Goal: Communication & Community: Participate in discussion

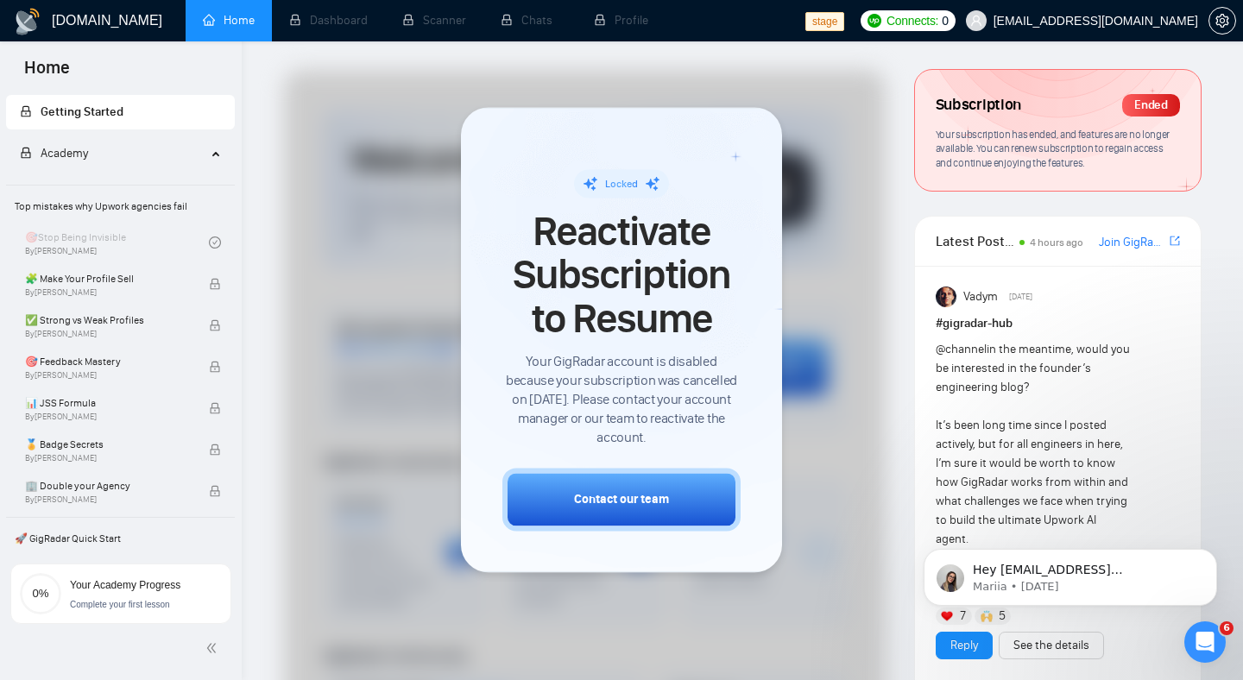
click at [951, 412] on div "@channel in the meantime, would you be interested in the founder’s engineering …" at bounding box center [1033, 672] width 196 height 664
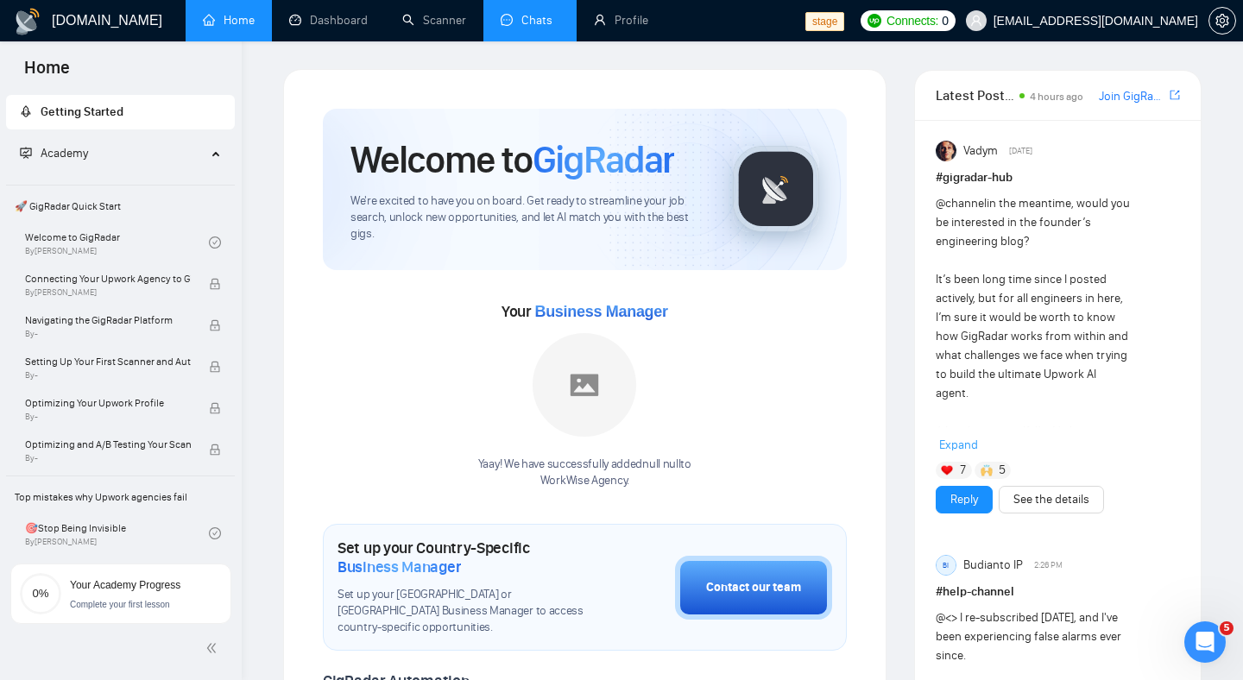
click at [514, 16] on link "Chats" at bounding box center [529, 20] width 59 height 15
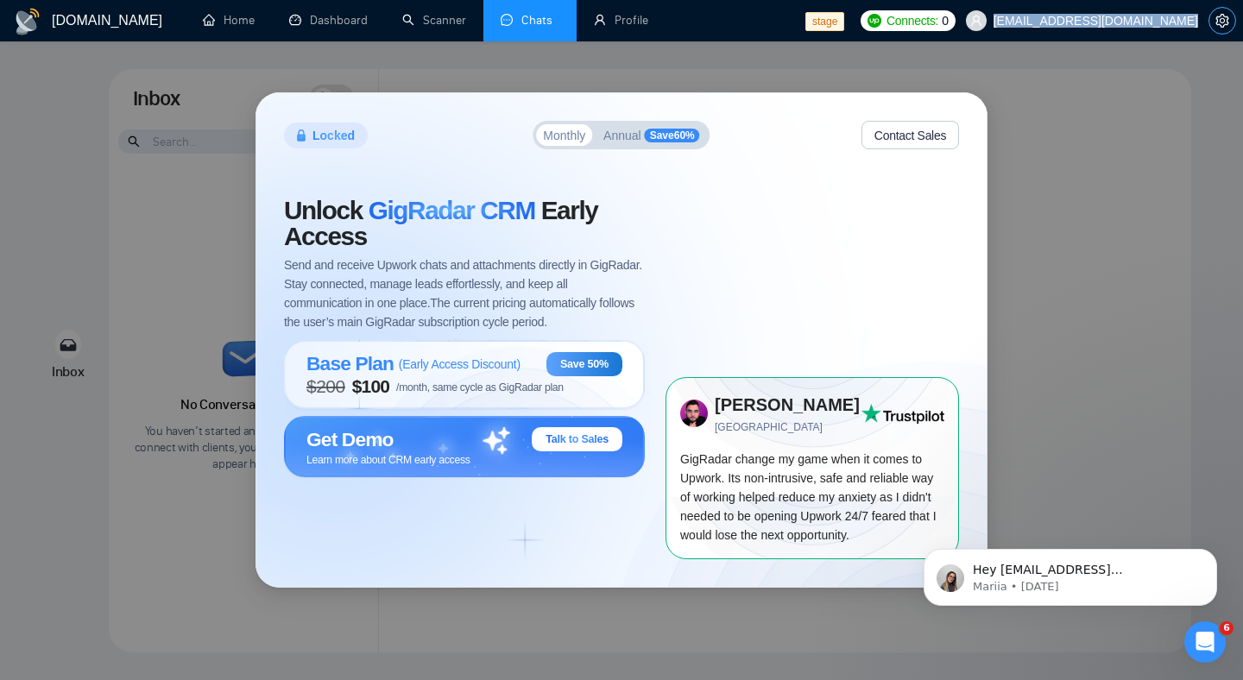
drag, startPoint x: 1004, startPoint y: 18, endPoint x: 1222, endPoint y: 33, distance: 218.0
click at [1222, 33] on div "Connects: 0 workwiseupworkgency@gmail.com" at bounding box center [1047, 20] width 375 height 41
copy div "[EMAIL_ADDRESS][DOMAIN_NAME]"
click at [1068, 417] on div "Locked Monthly Annual Save 60 % Contact Sales Unlock GigRadar CRM Early Access …" at bounding box center [621, 340] width 1243 height 680
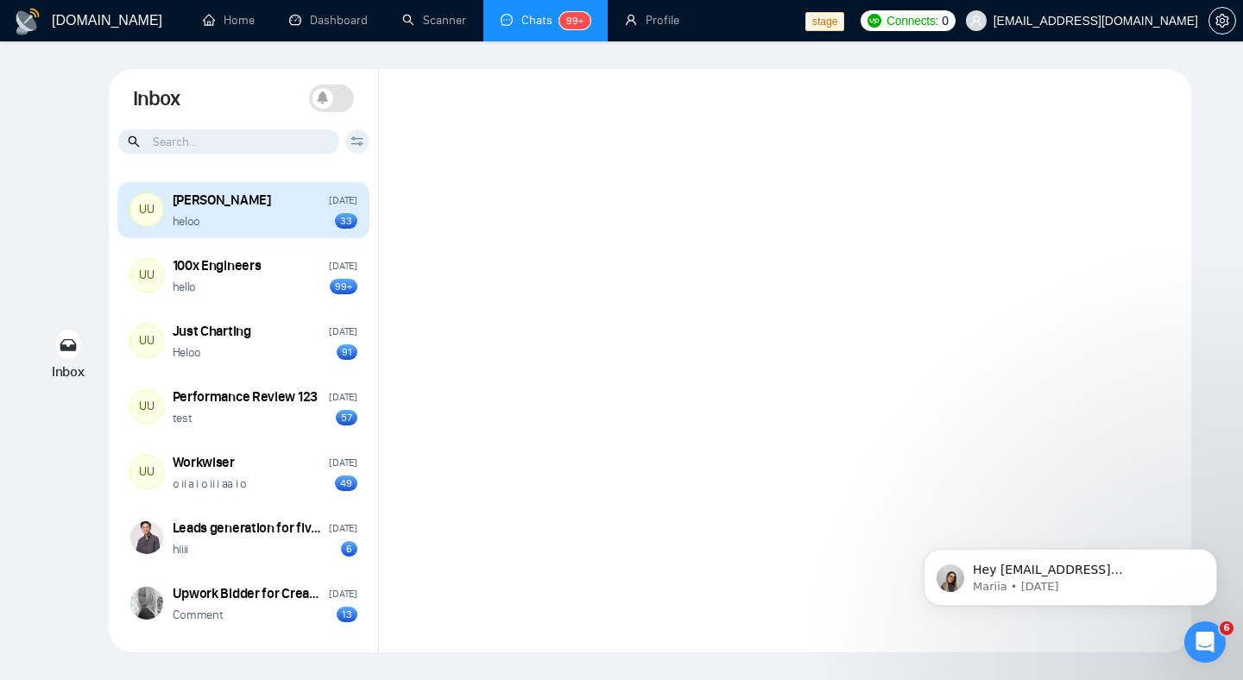
click at [282, 223] on div "heloo 33" at bounding box center [265, 221] width 185 height 16
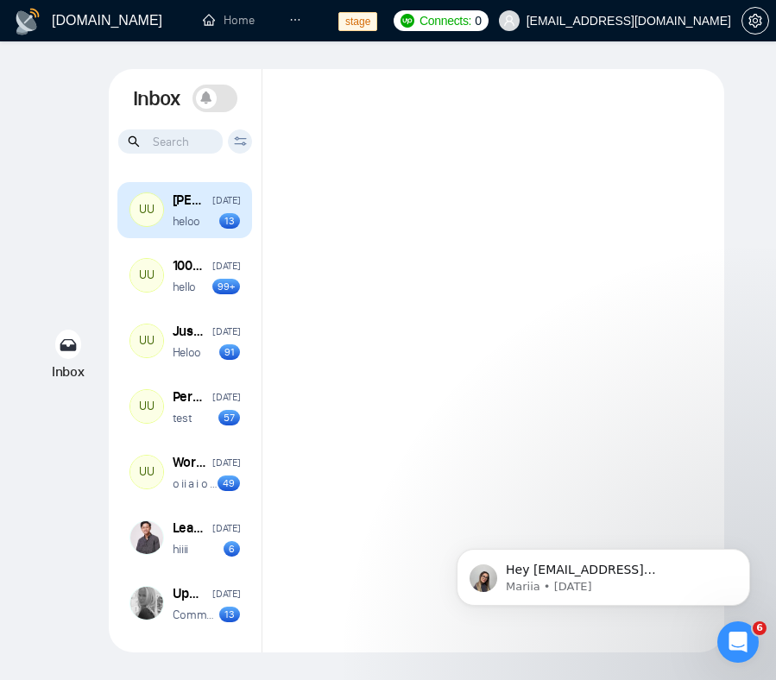
click at [194, 227] on p "heloo" at bounding box center [187, 221] width 28 height 16
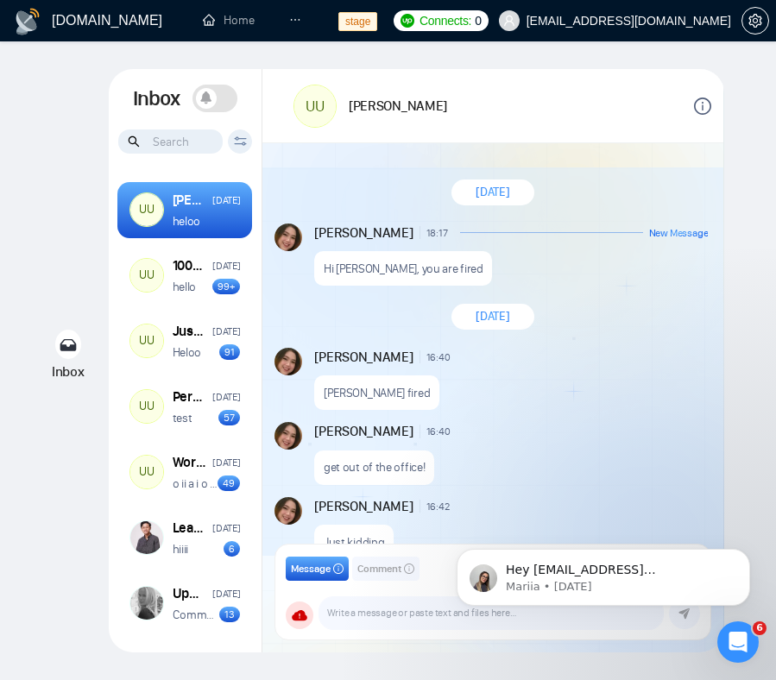
click at [590, 420] on div "Andrian Marsella 16:40 New Message get out of the office!" at bounding box center [492, 453] width 461 height 75
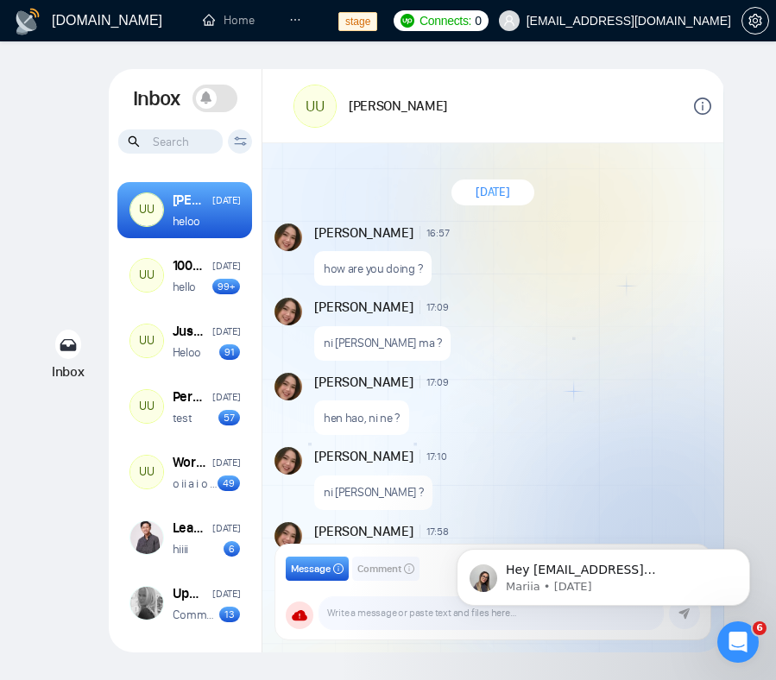
scroll to position [1674, 0]
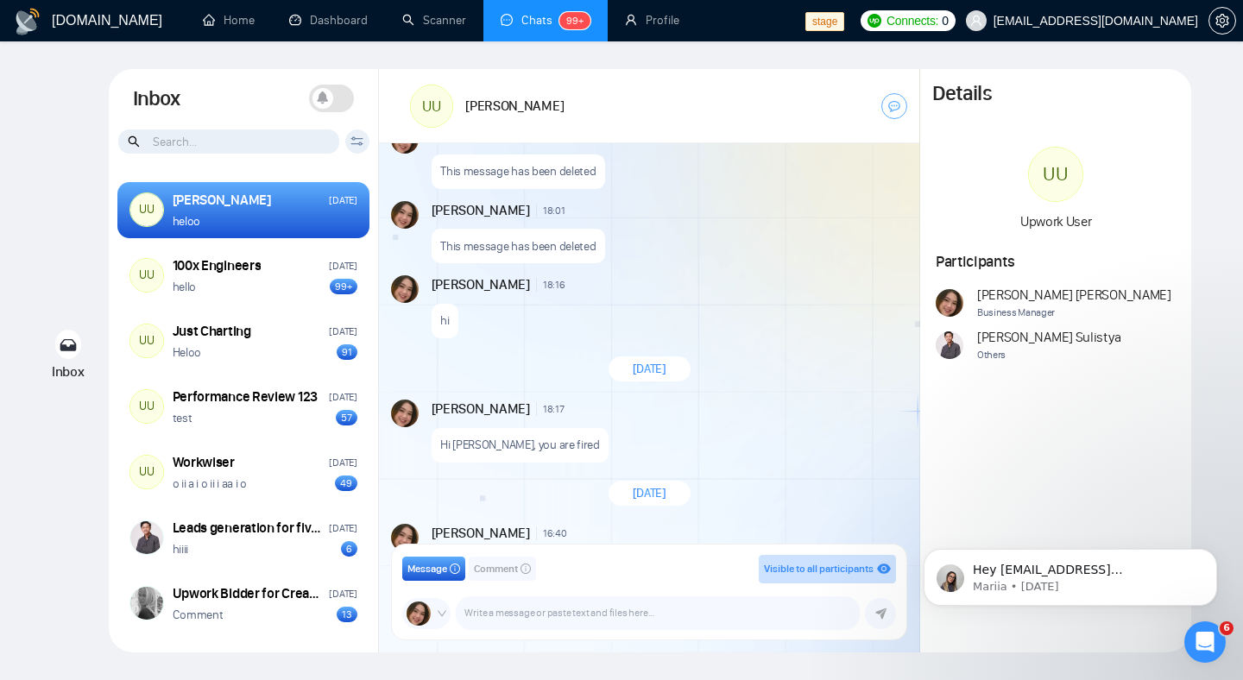
scroll to position [2762, 0]
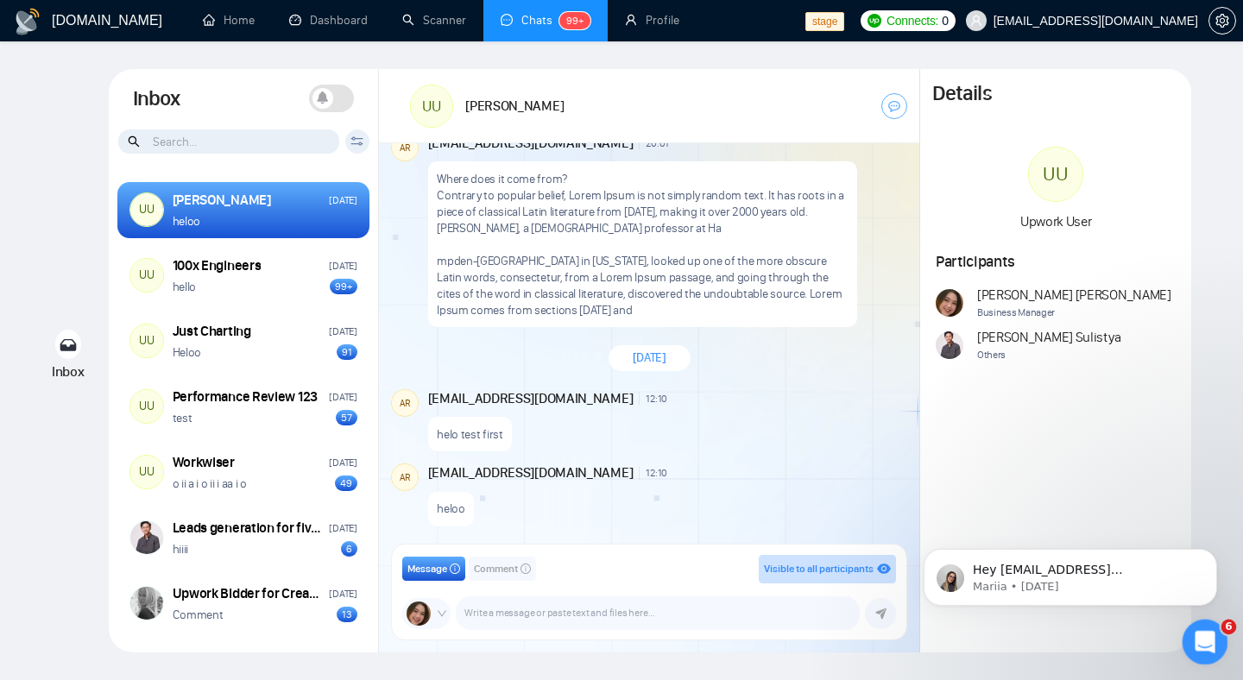
click at [775, 639] on icon "Open Intercom Messenger" at bounding box center [1202, 640] width 28 height 28
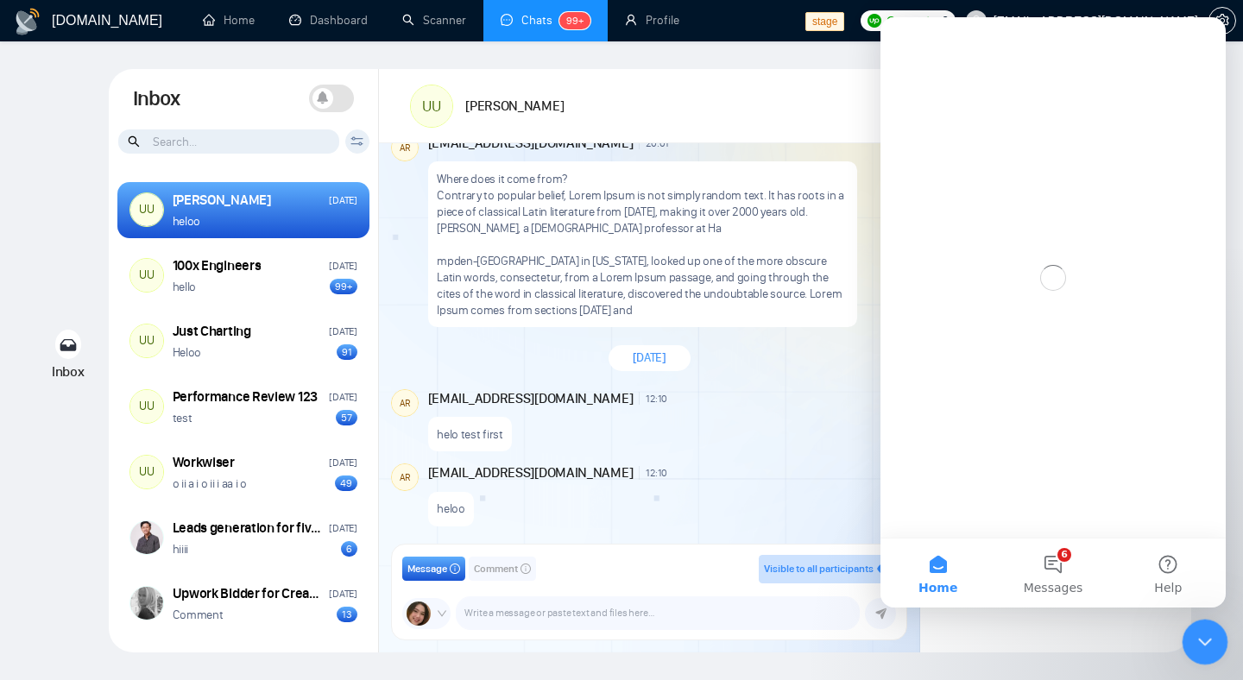
scroll to position [0, 0]
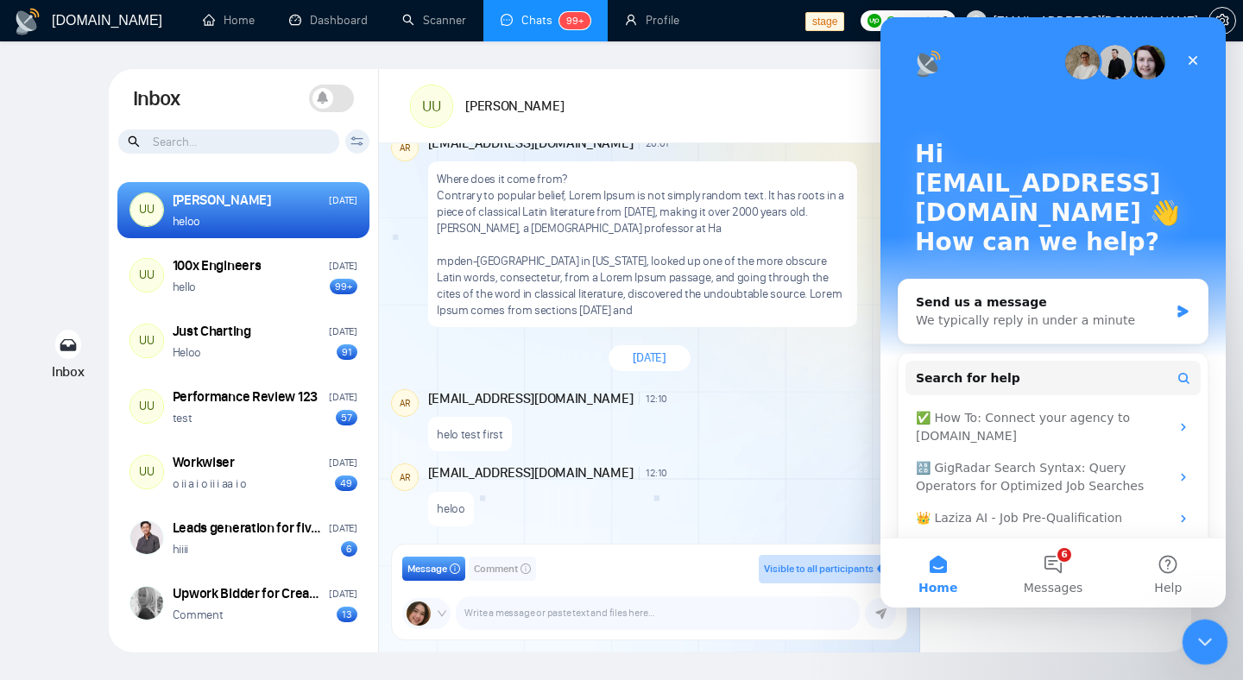
click at [775, 637] on icon "Close Intercom Messenger" at bounding box center [1202, 639] width 21 height 21
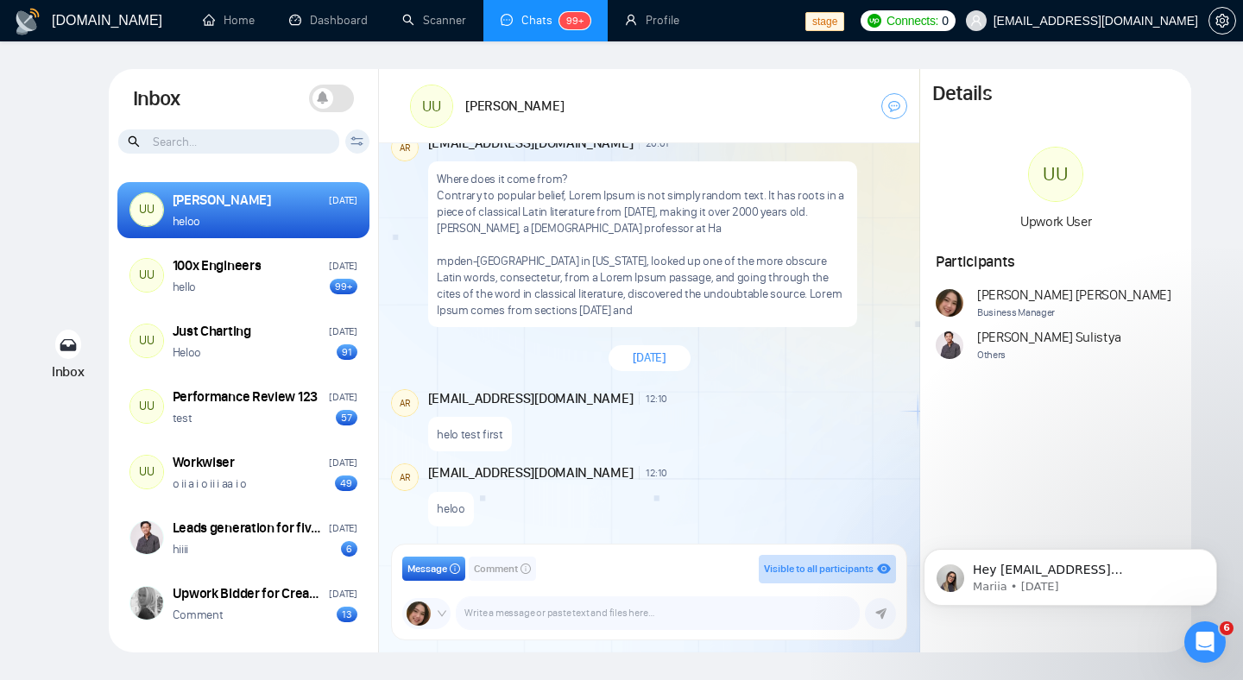
click at [645, 403] on span "12:10" at bounding box center [656, 399] width 22 height 14
click at [625, 283] on p "Where does it come from? Contrary to popular belief, Lorem Ipsum is not simply …" at bounding box center [642, 245] width 411 height 148
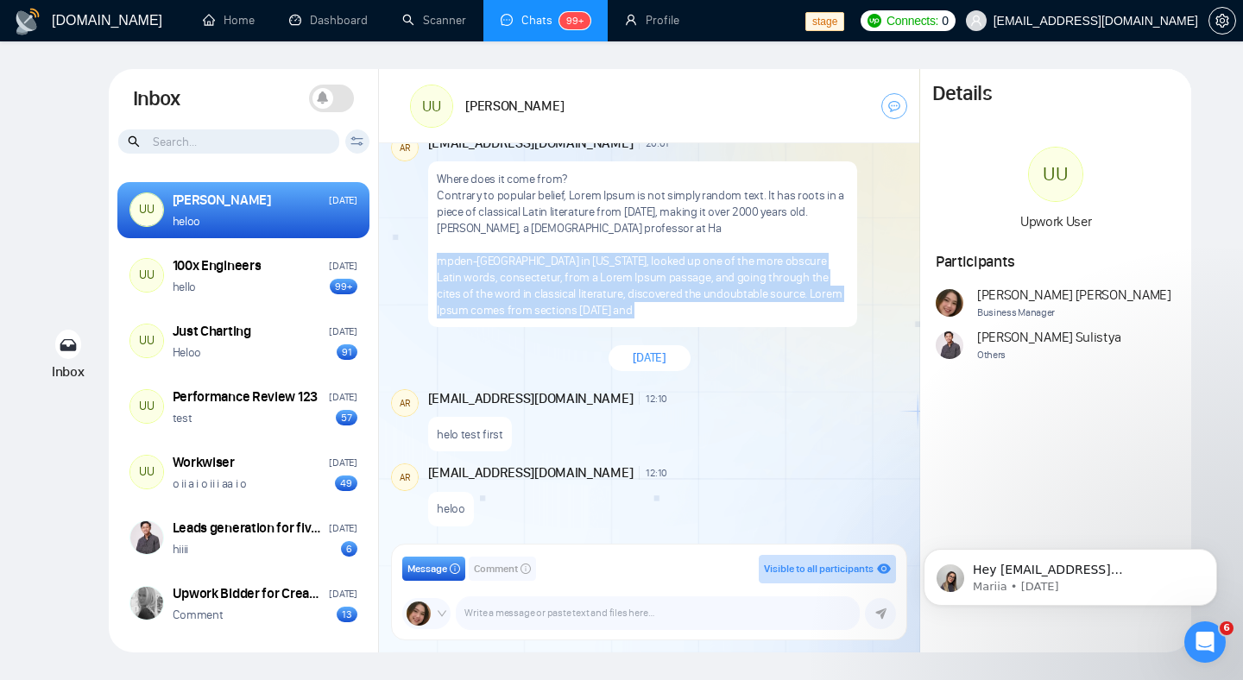
click at [625, 283] on p "Where does it come from? Contrary to popular belief, Lorem Ipsum is not simply …" at bounding box center [642, 245] width 411 height 148
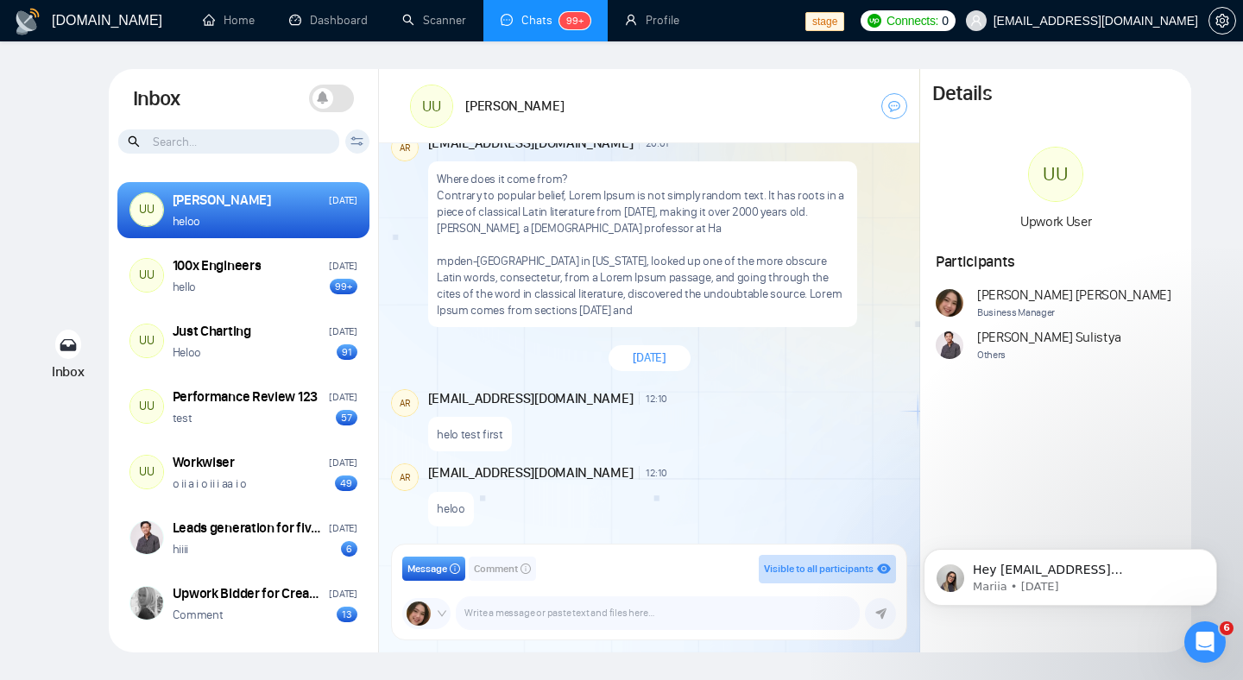
click at [671, 423] on div "helo test first" at bounding box center [666, 430] width 476 height 44
click at [570, 614] on textarea at bounding box center [657, 613] width 402 height 32
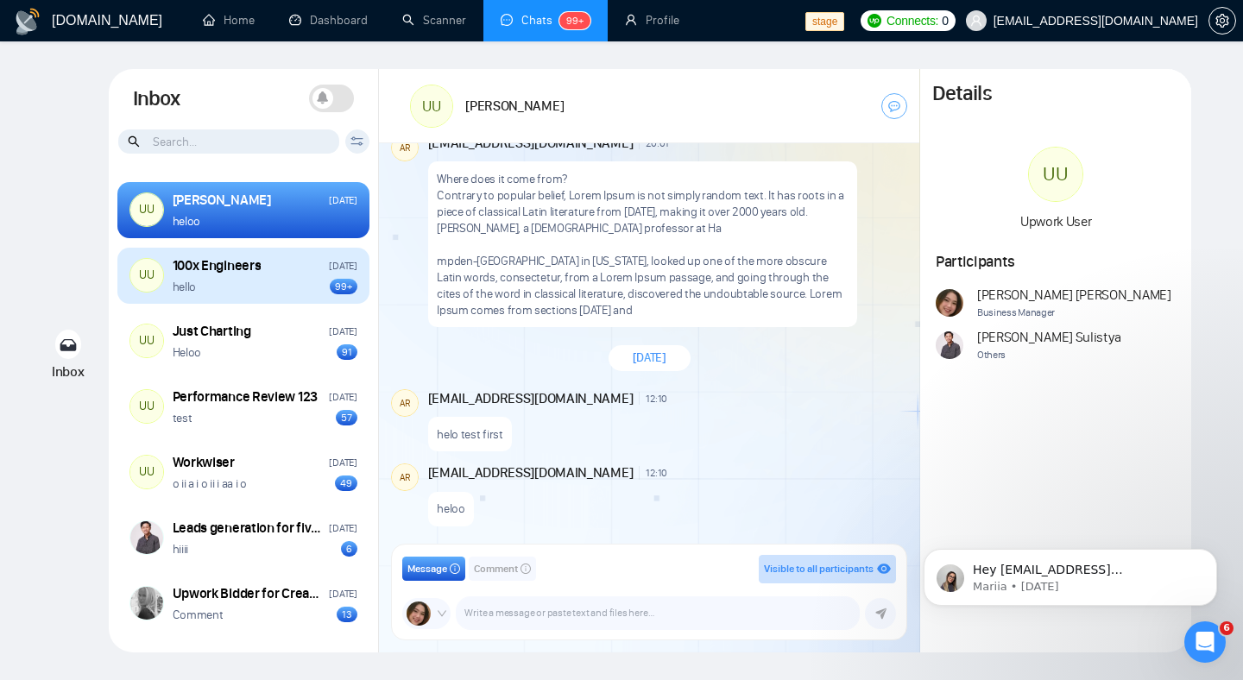
click at [274, 285] on div "hello 99+" at bounding box center [265, 287] width 185 height 16
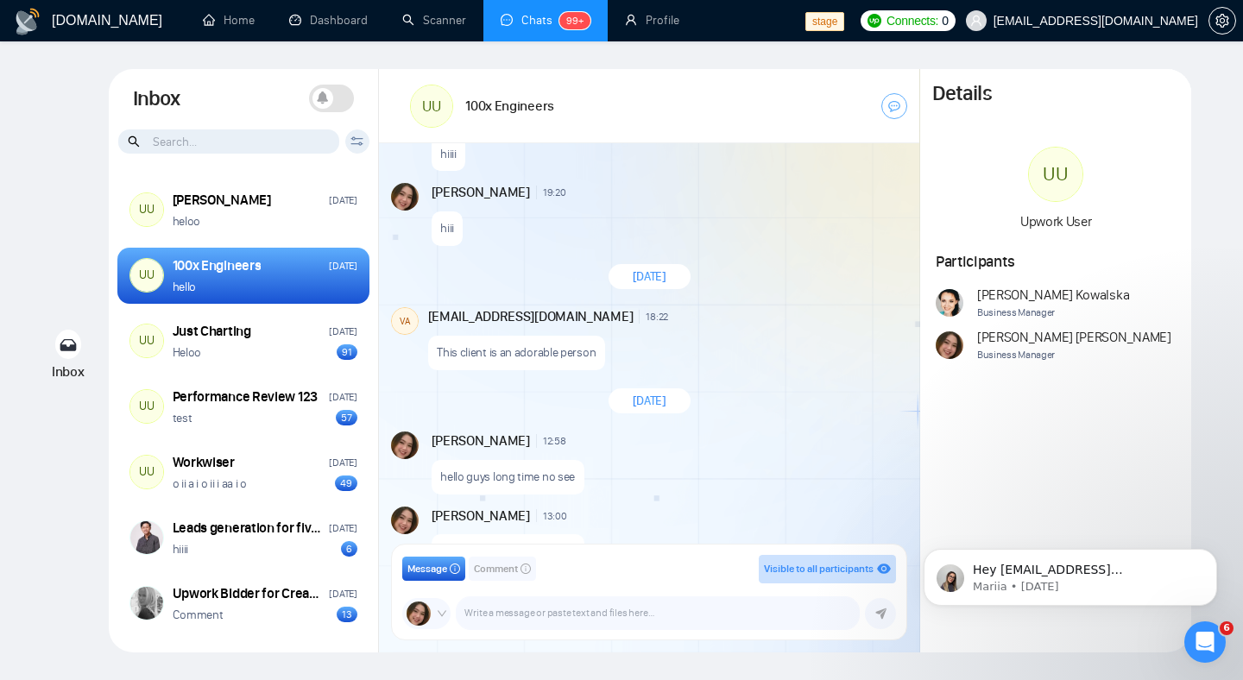
scroll to position [7583, 0]
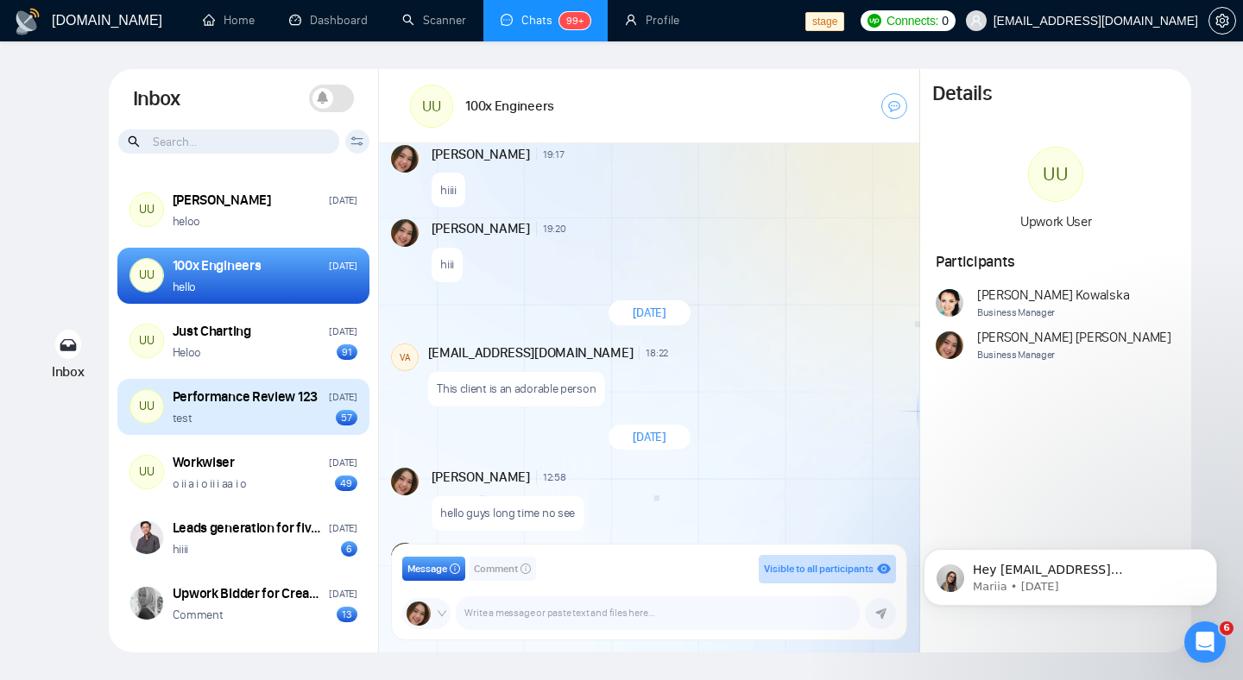
click at [312, 422] on div "test 57" at bounding box center [265, 418] width 185 height 16
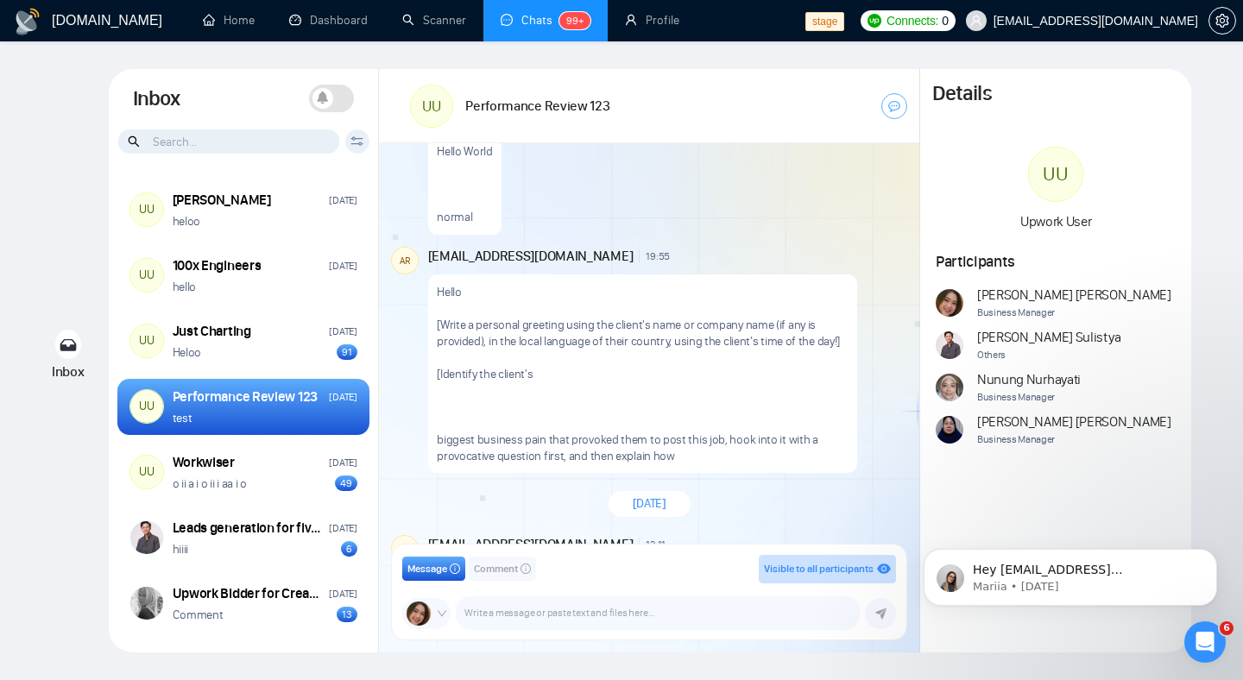
scroll to position [4917, 0]
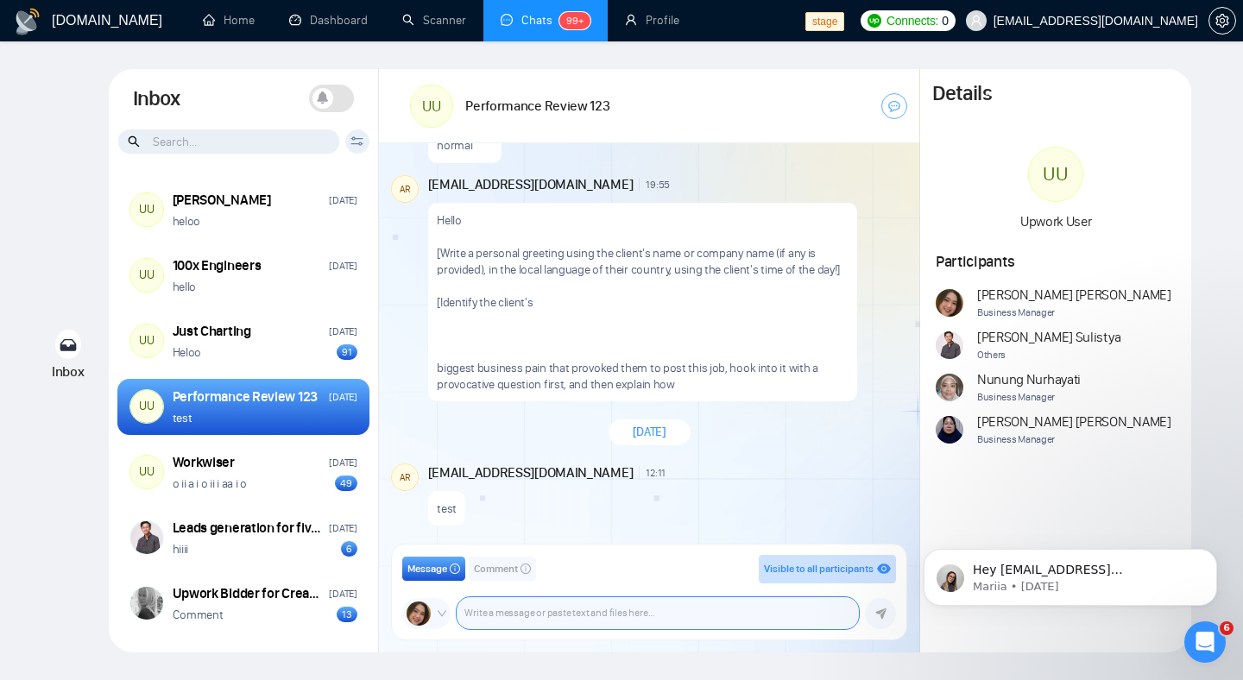
click at [551, 606] on textarea at bounding box center [657, 613] width 402 height 32
type textarea "Don't forget your sprint goal guys !!!"
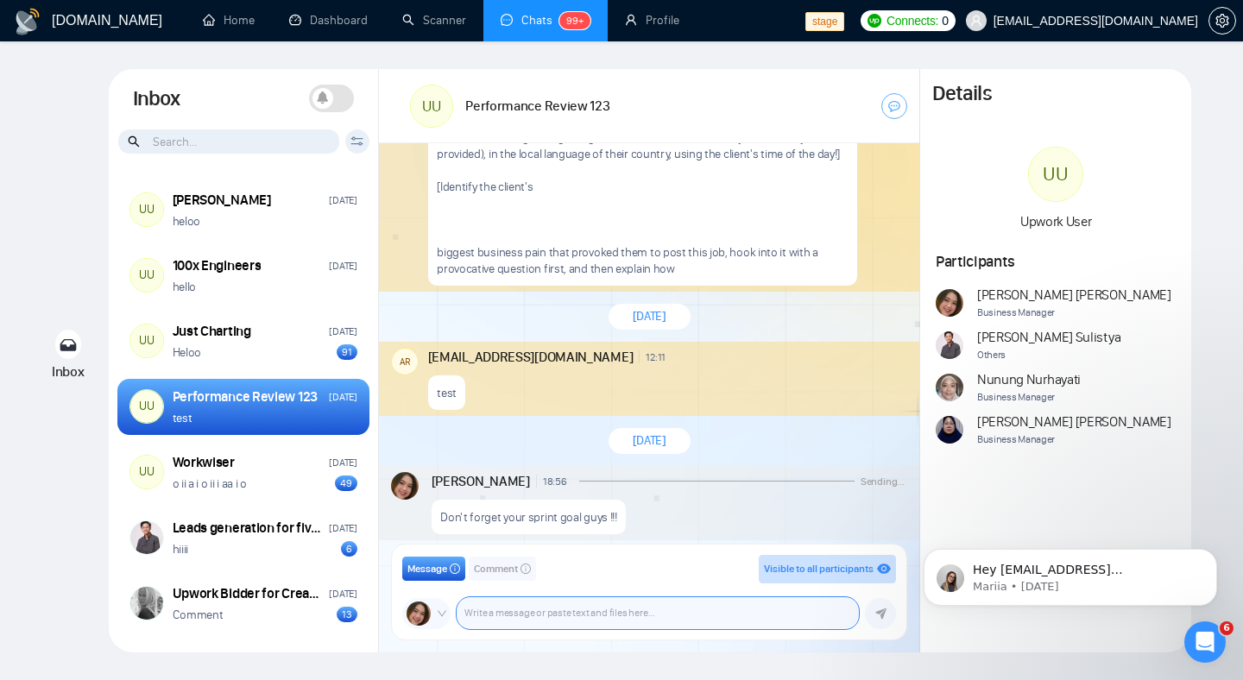
scroll to position [5041, 0]
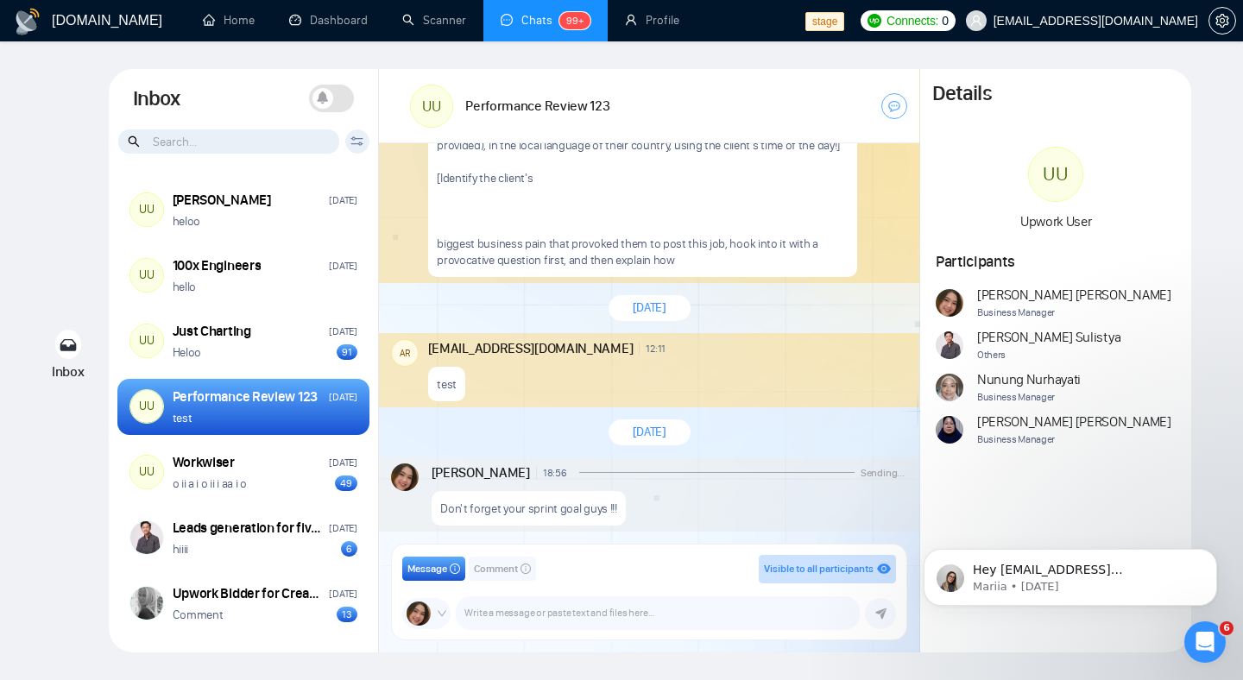
click at [689, 519] on div "Don't forget your sprint goal guys !!!" at bounding box center [667, 504] width 473 height 44
click at [705, 431] on div "[DATE]" at bounding box center [649, 432] width 540 height 50
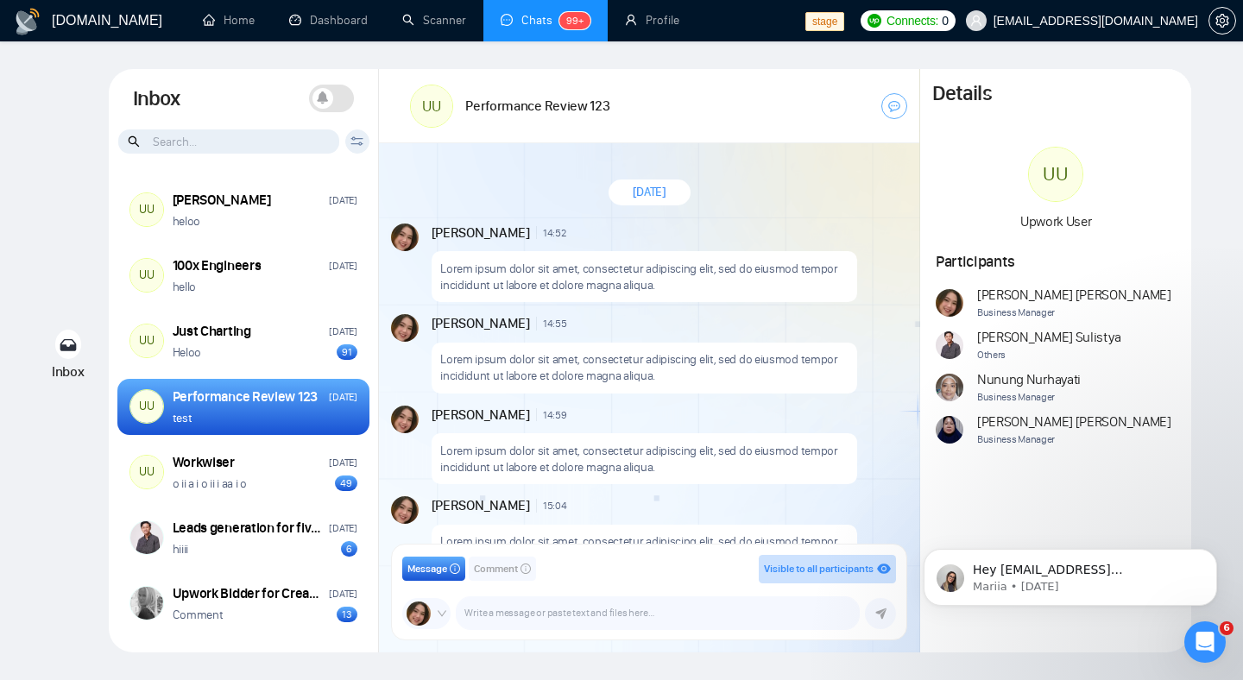
scroll to position [1786, 0]
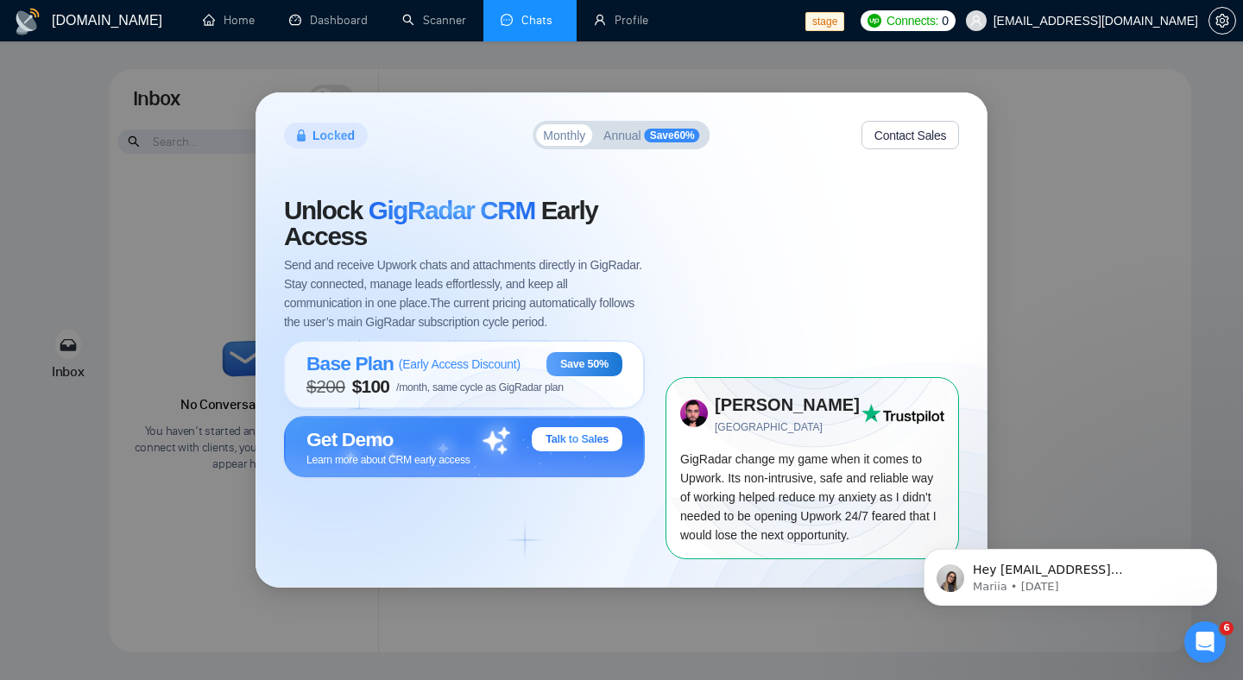
click at [148, 340] on div "Locked Monthly Annual Save 60 % Contact Sales Unlock GigRadar CRM Early Access …" at bounding box center [621, 340] width 1243 height 680
click at [156, 253] on div "Locked Monthly Annual Save 60 % Contact Sales Unlock GigRadar CRM Early Access …" at bounding box center [621, 340] width 1243 height 680
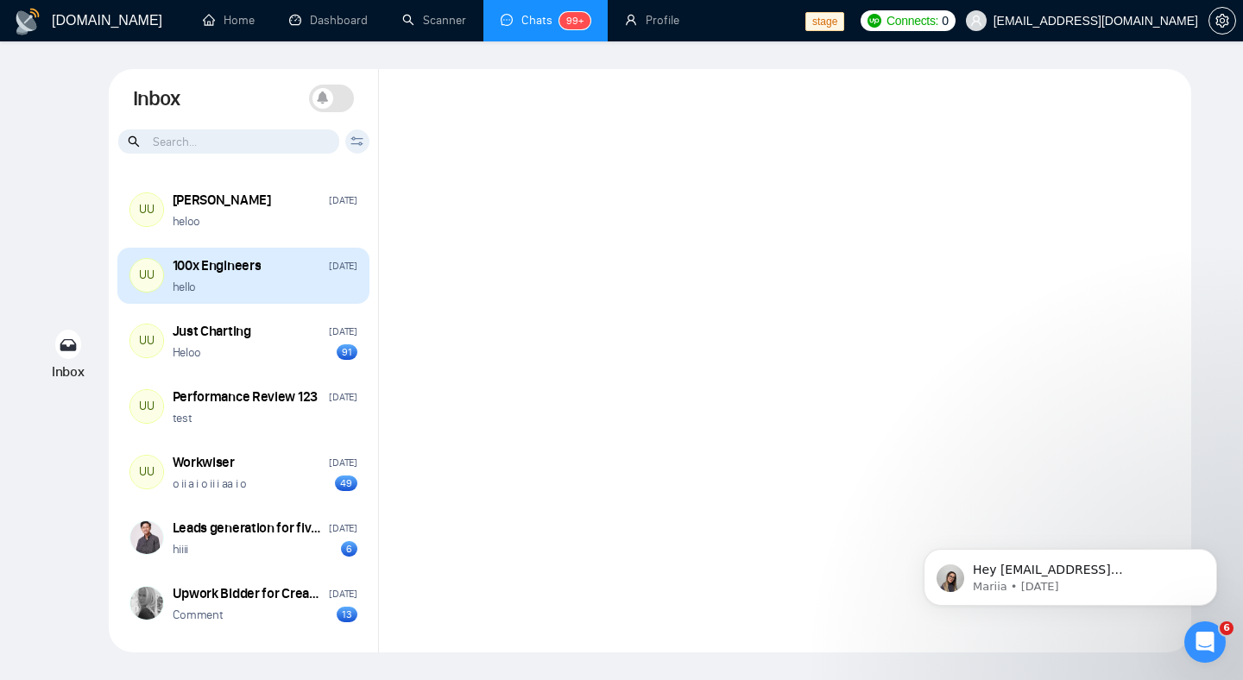
click at [295, 282] on div "hello" at bounding box center [265, 287] width 185 height 16
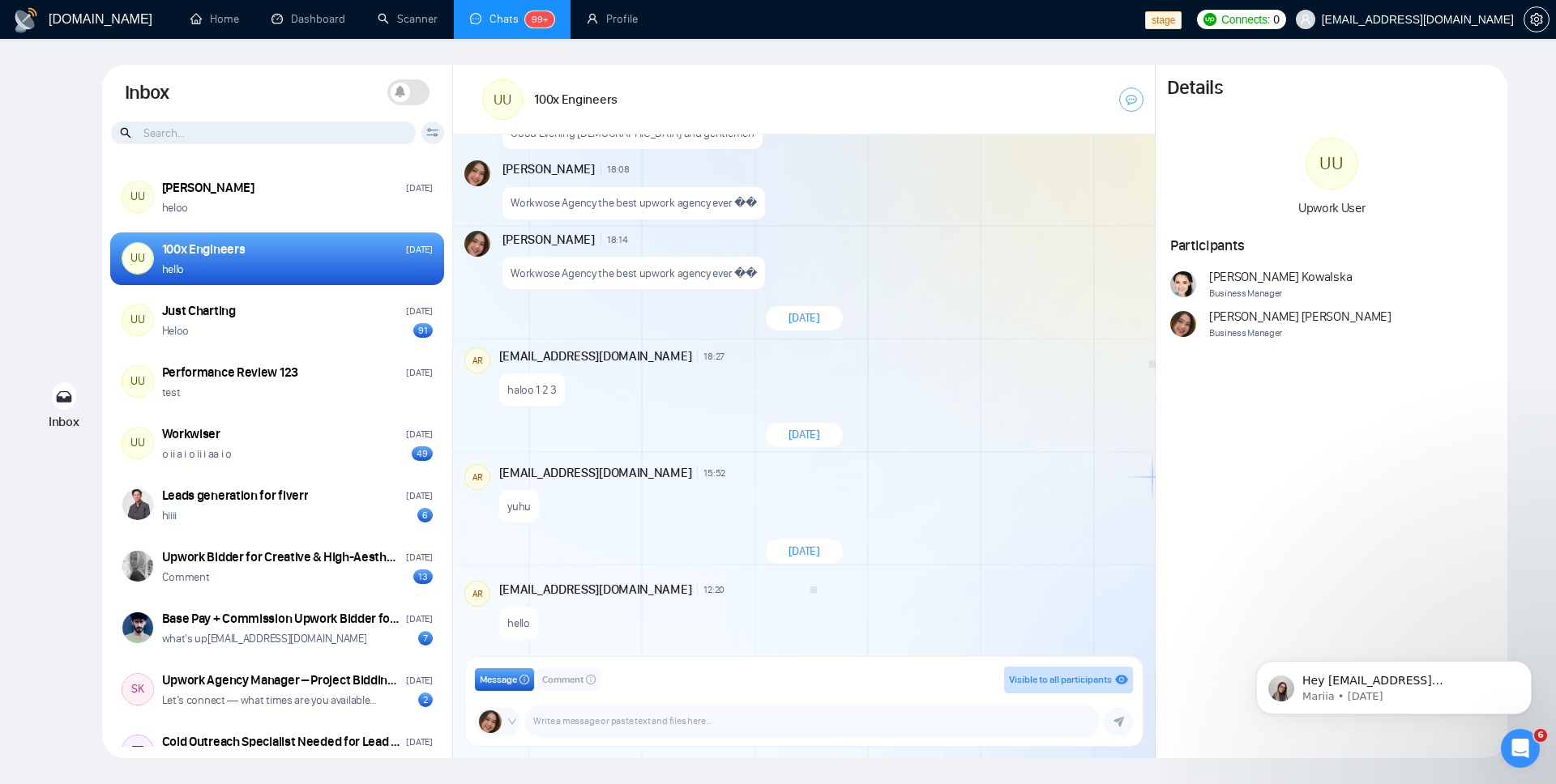
scroll to position [1286, 0]
click at [764, 273] on div "Workwose Agency the best upwork agency ever ��" at bounding box center [822, 269] width 639 height 41
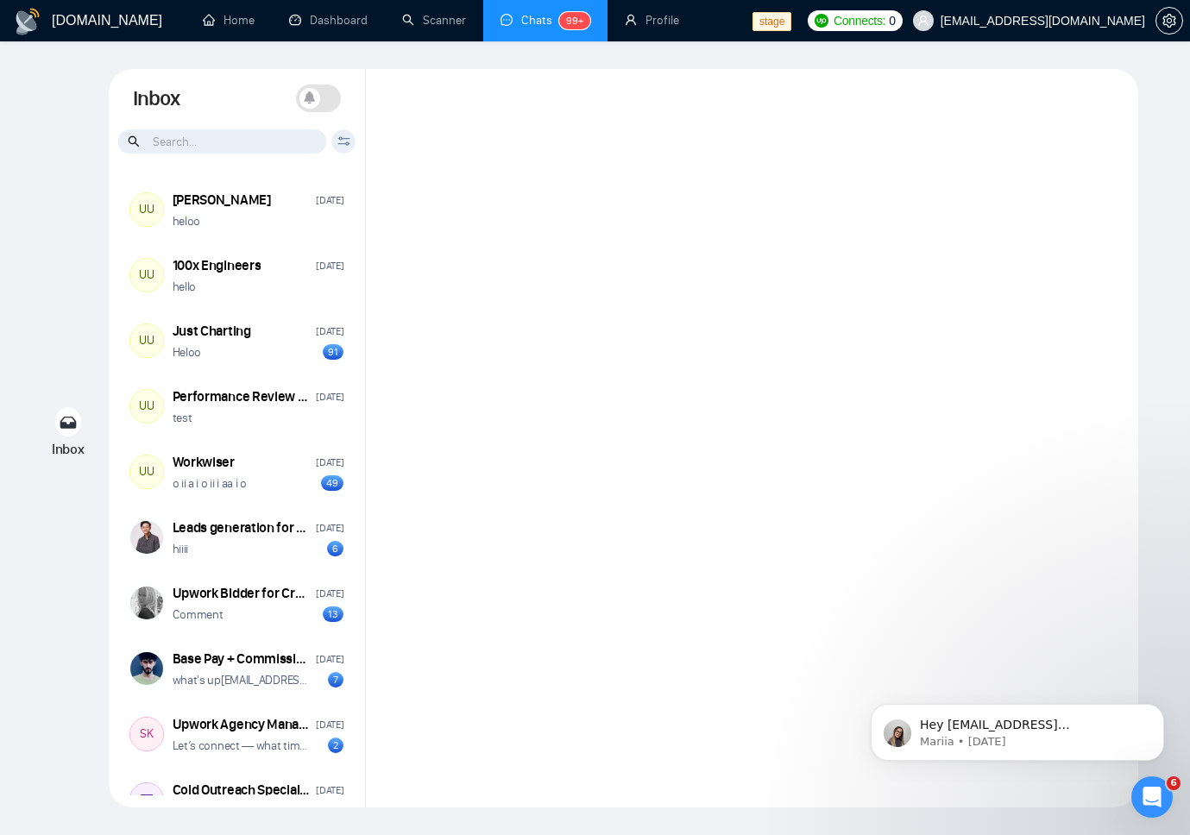
click at [766, 243] on div at bounding box center [752, 438] width 772 height 739
click at [264, 412] on div "test" at bounding box center [259, 418] width 172 height 16
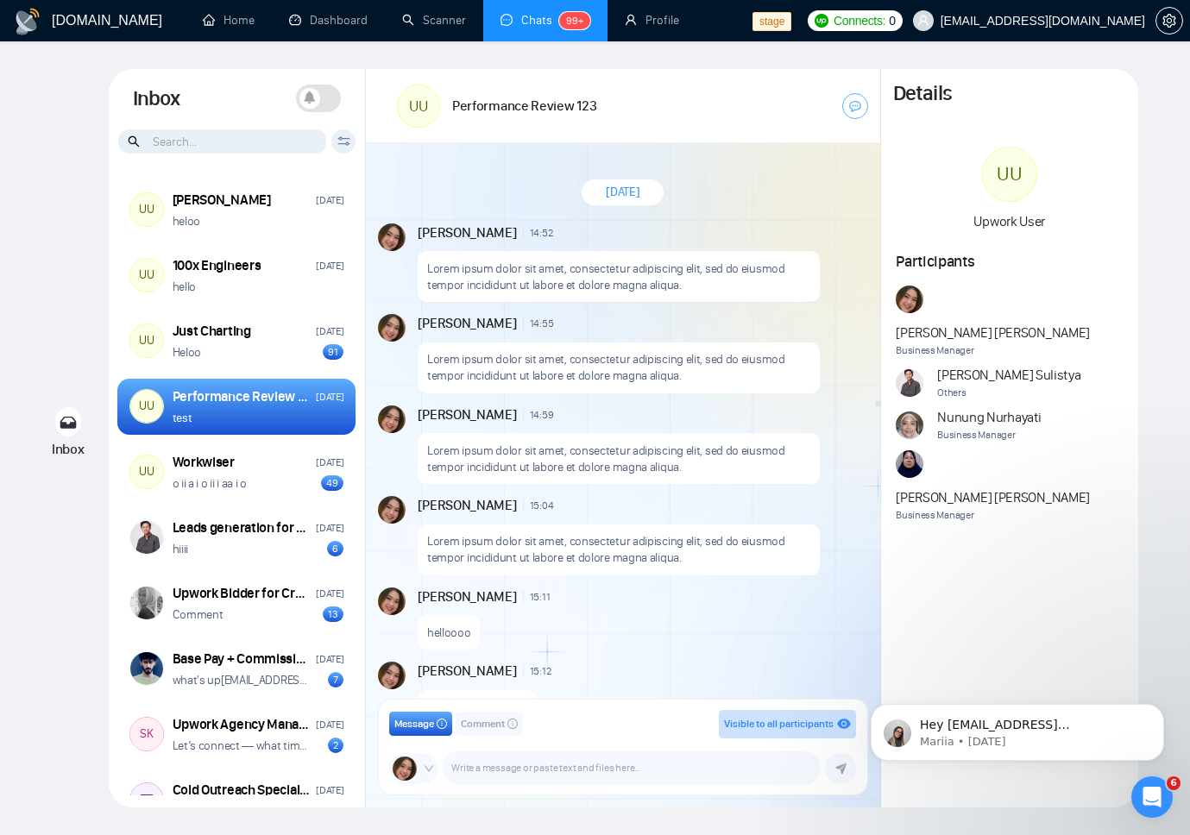
scroll to position [1648, 0]
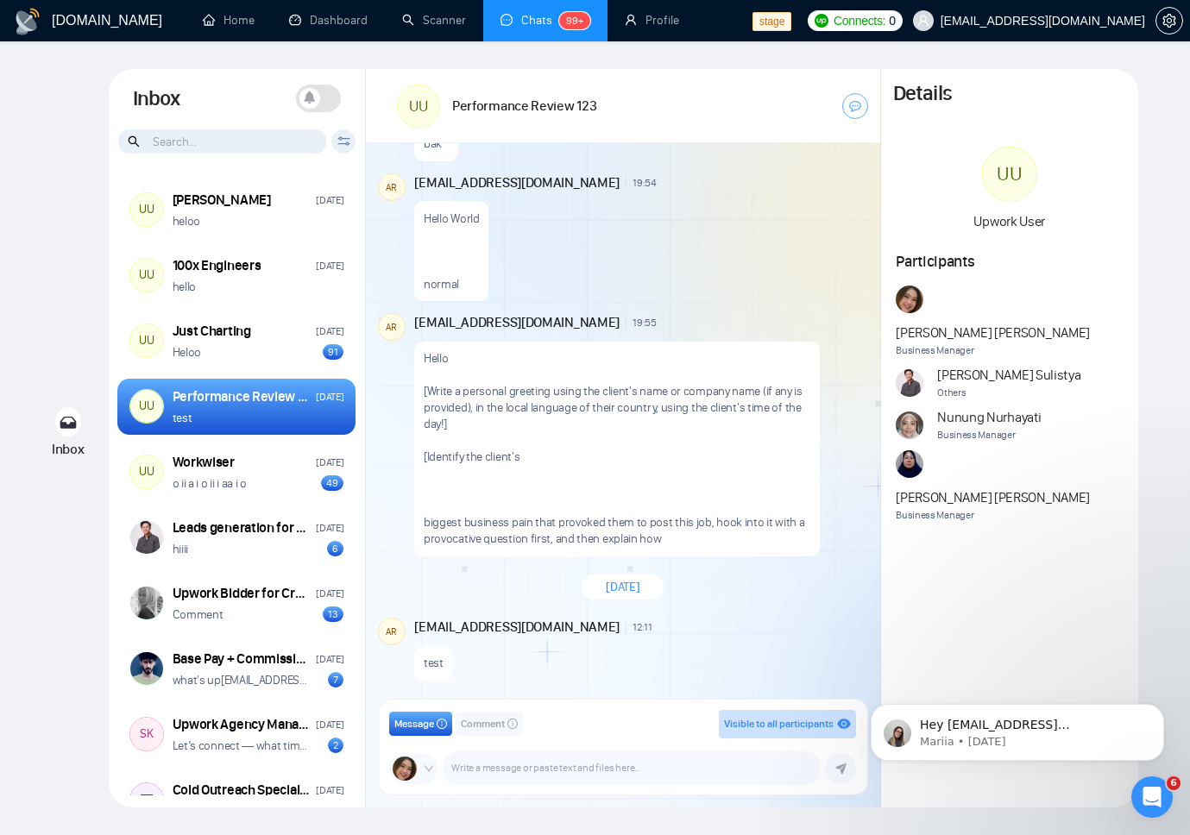
click at [1115, 248] on div "UU Upwork User Participants Andrian Marsella Business Manager Ari Sulistya Othe…" at bounding box center [1009, 347] width 257 height 401
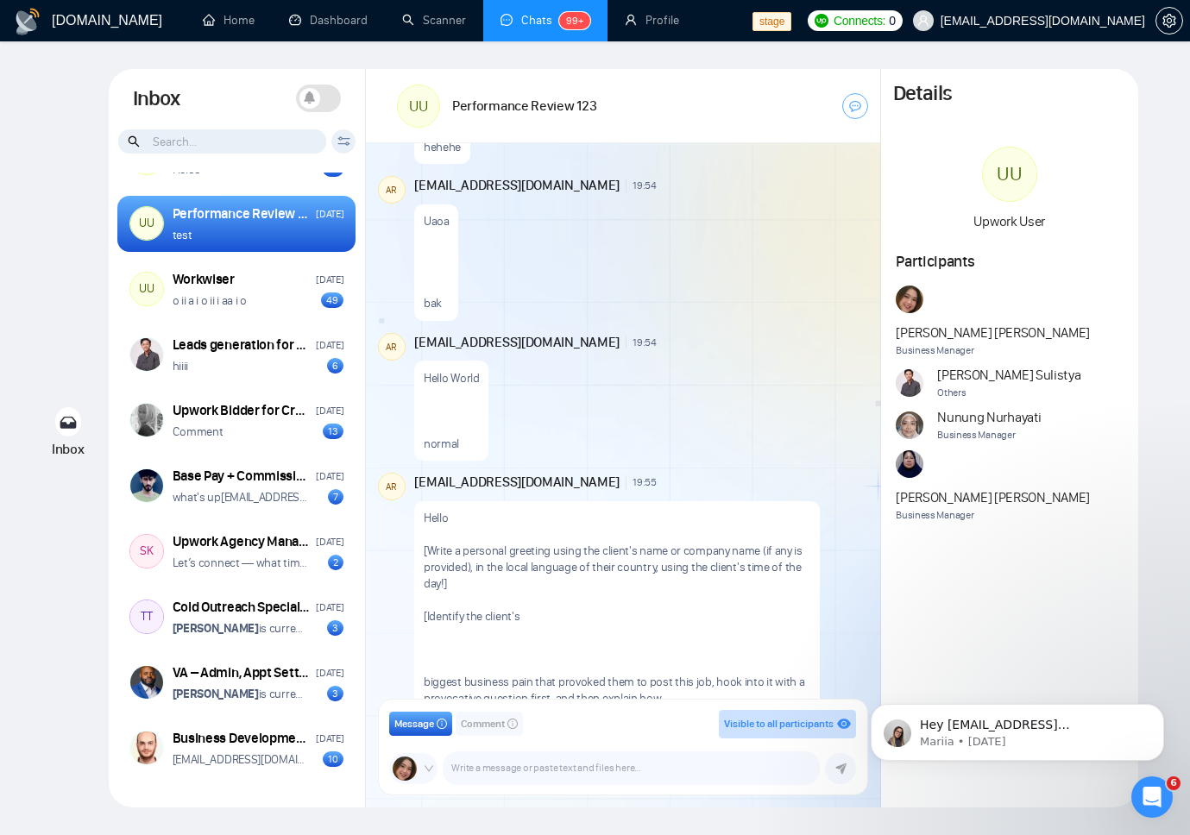
scroll to position [1648, 0]
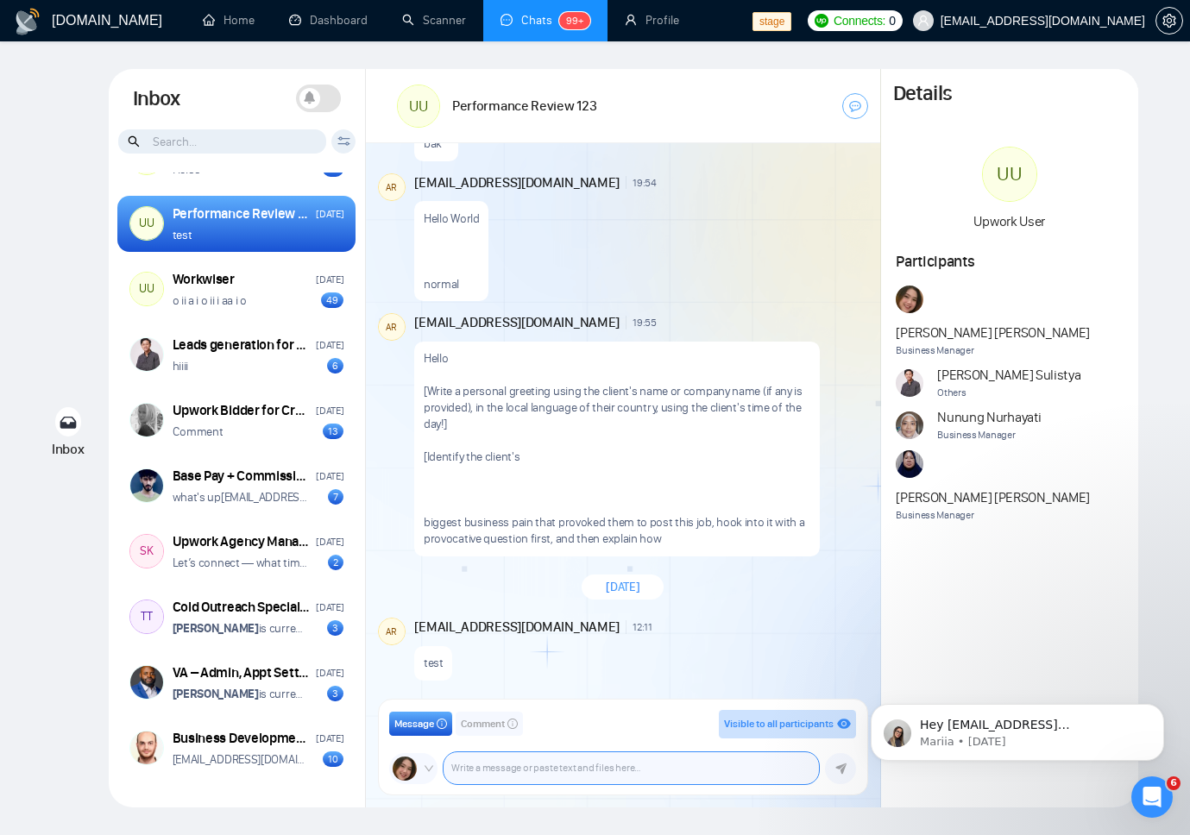
click at [524, 763] on textarea at bounding box center [631, 768] width 375 height 32
type textarea "hello guys"
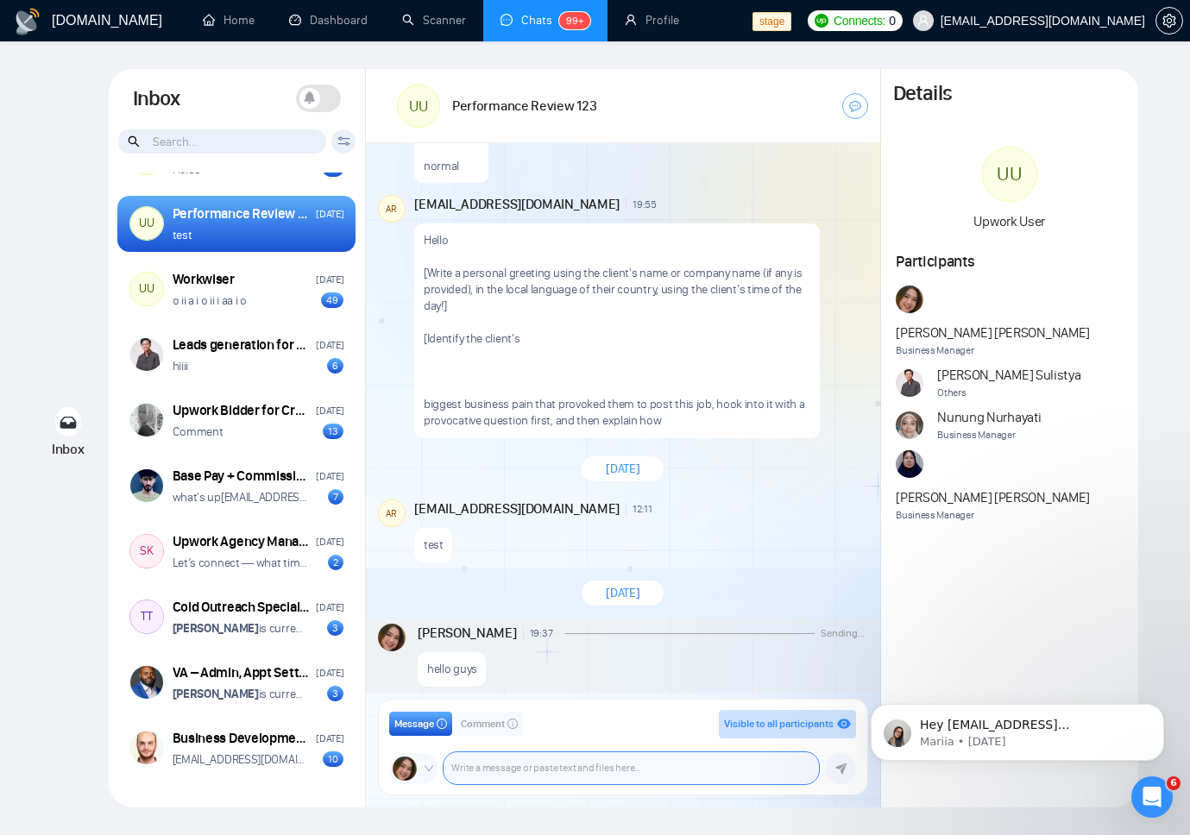
scroll to position [1772, 0]
